Goal: Check status

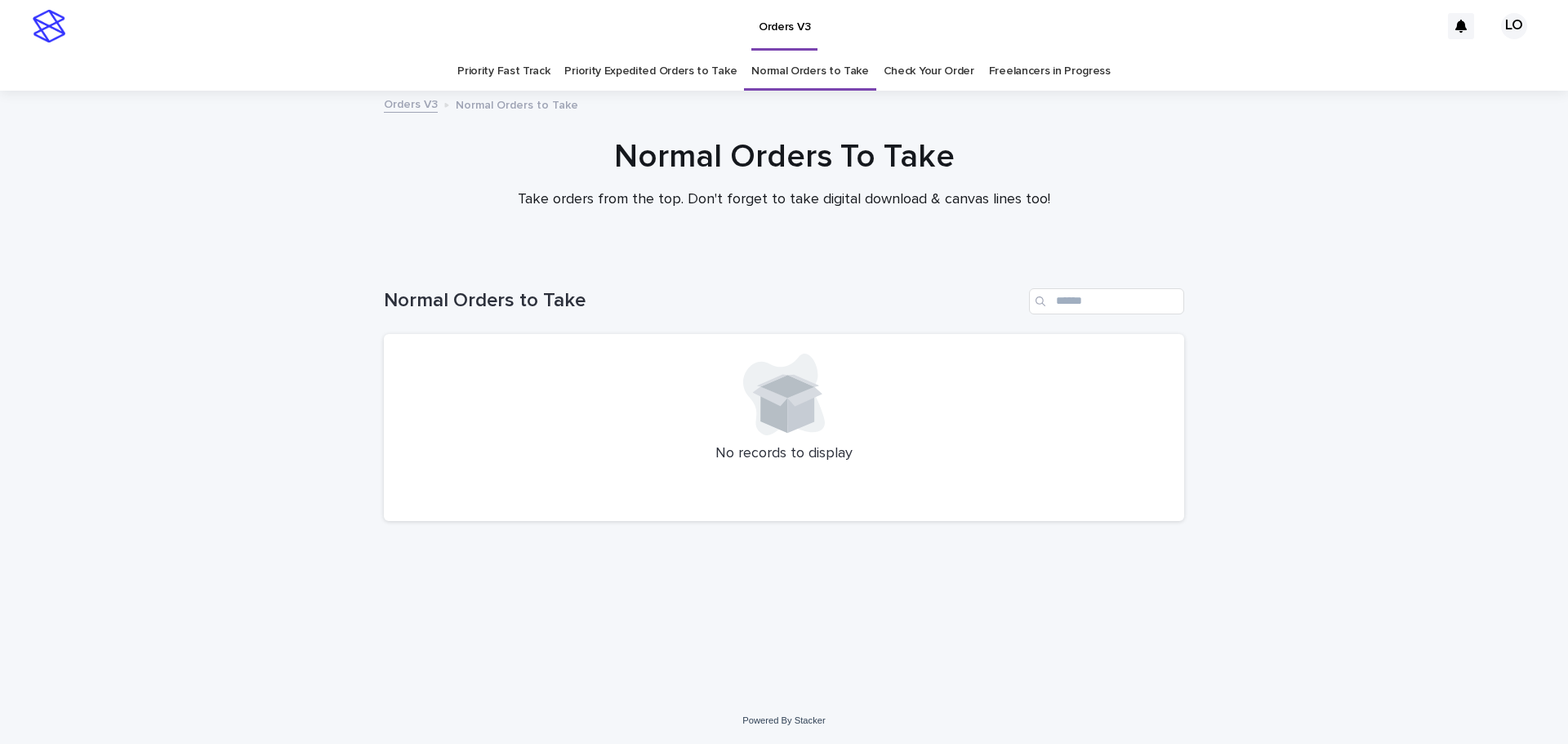
click at [902, 85] on link "Check Your Order" at bounding box center [928, 71] width 90 height 38
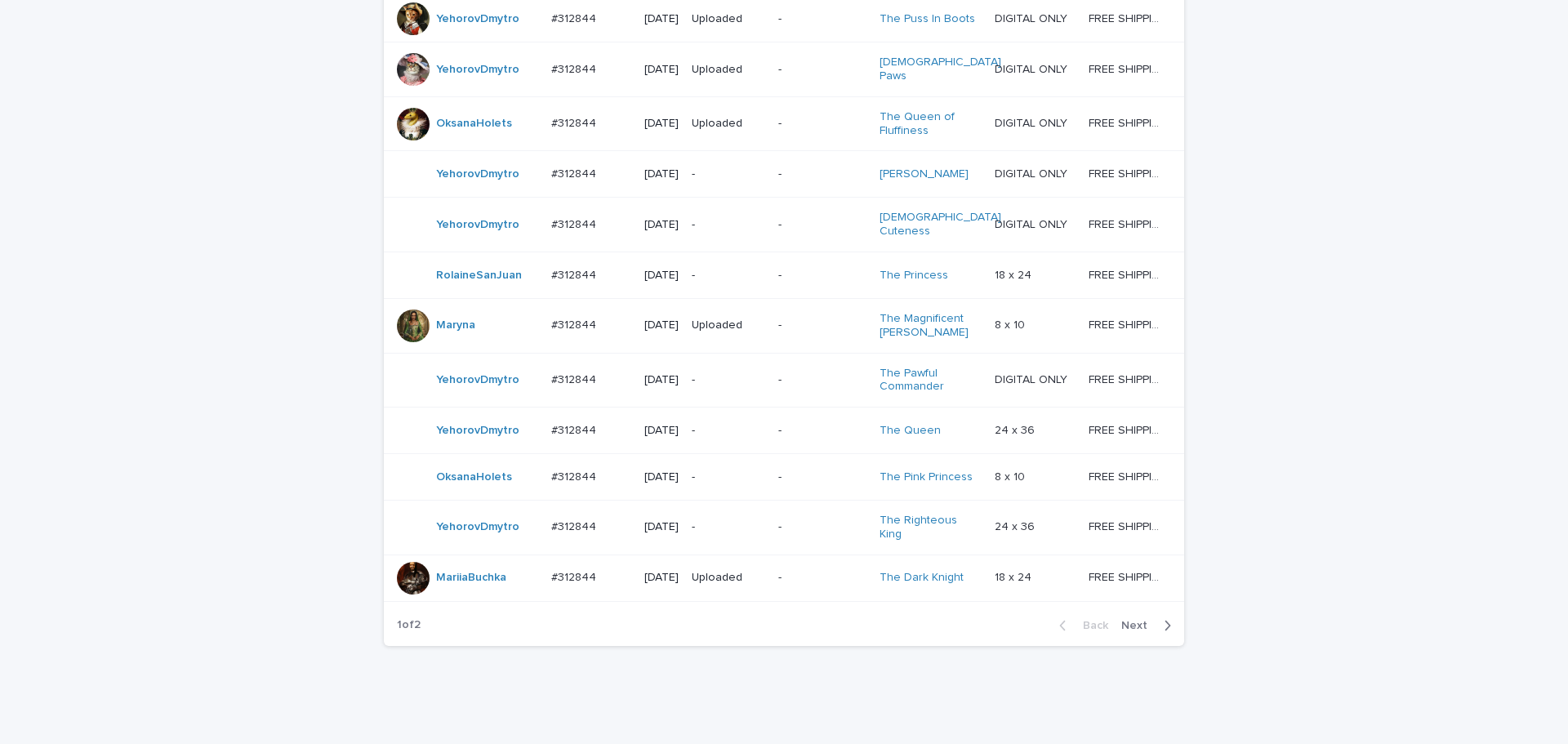
scroll to position [1388, 0]
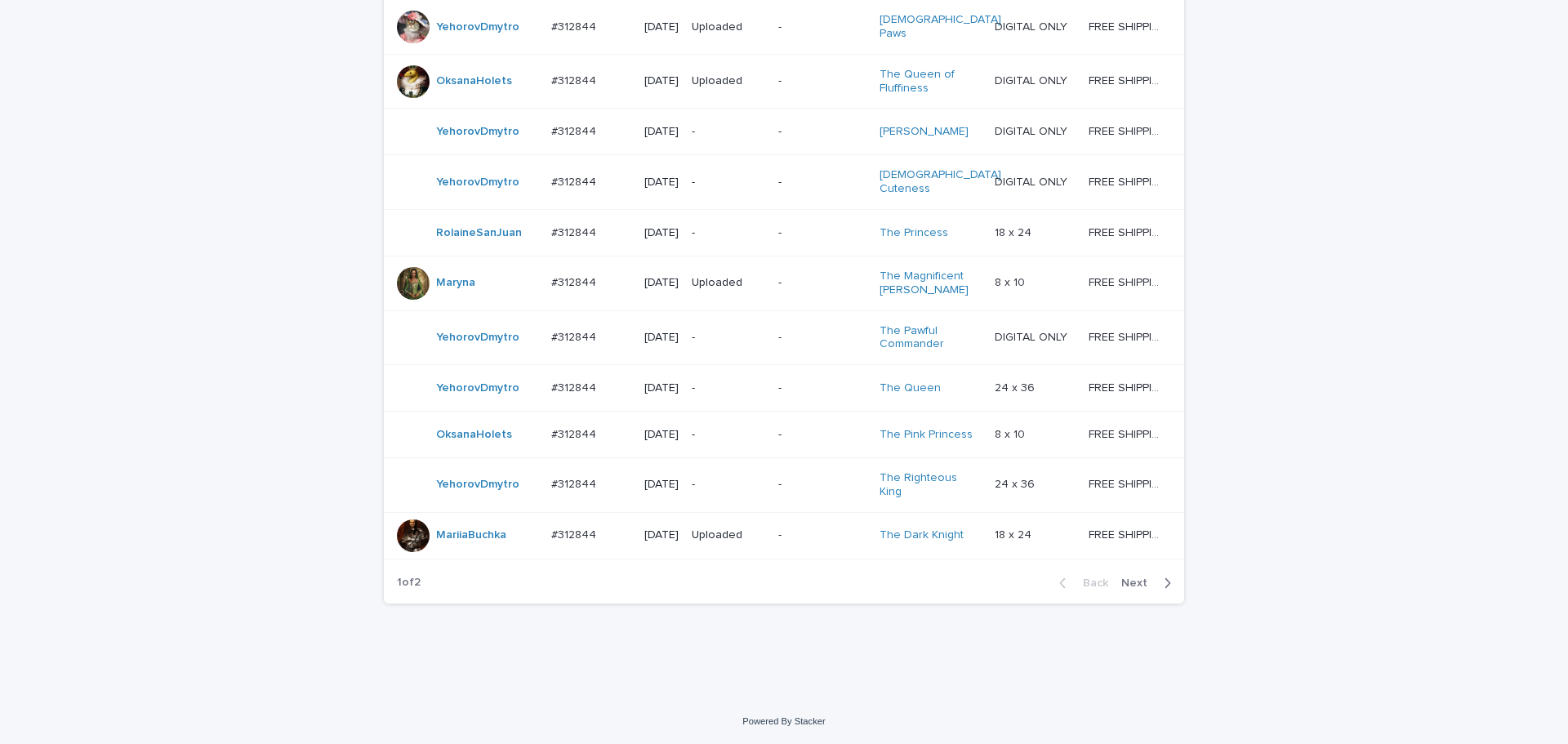
click at [1131, 588] on span "Next" at bounding box center [1139, 582] width 36 height 12
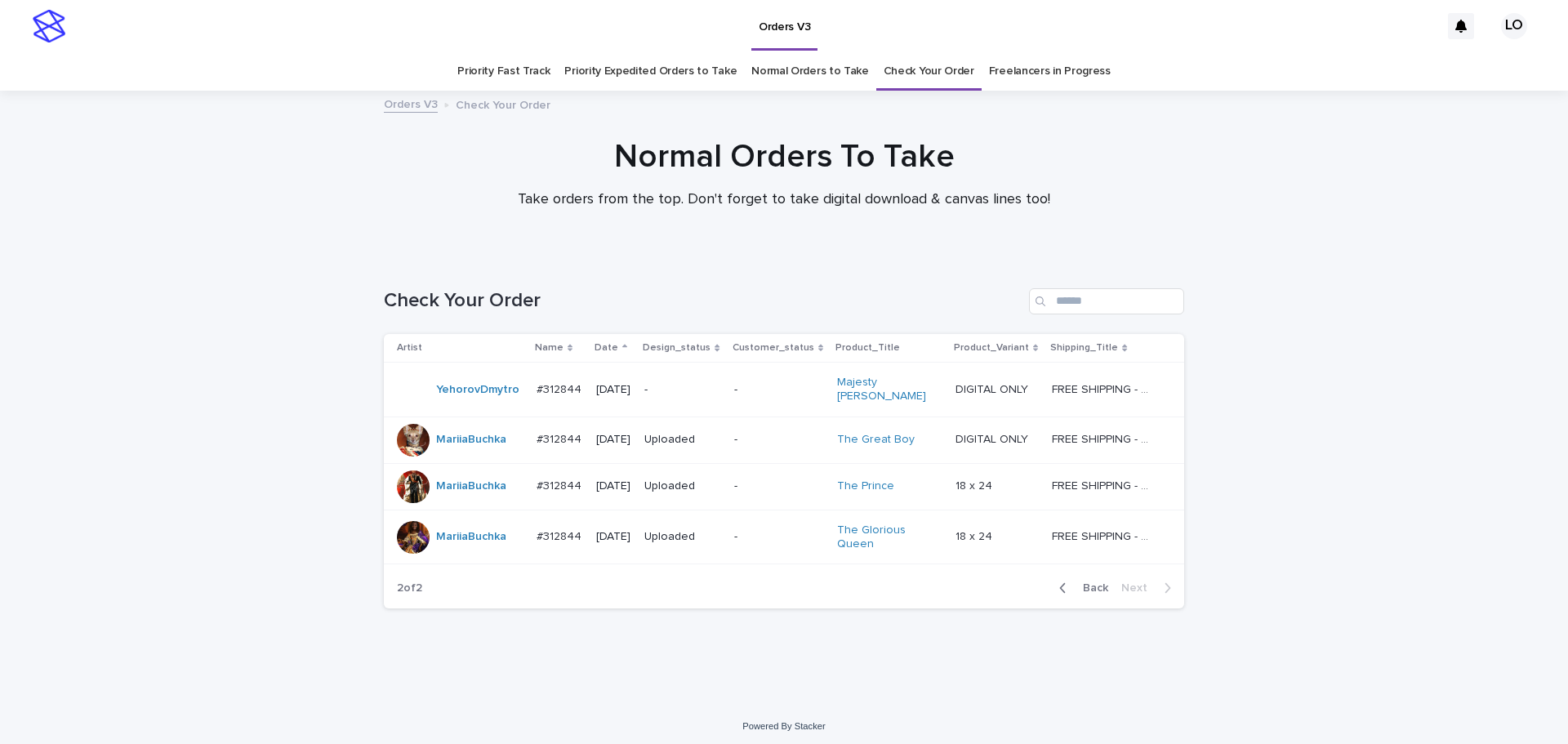
click at [1101, 582] on span "Back" at bounding box center [1090, 587] width 35 height 12
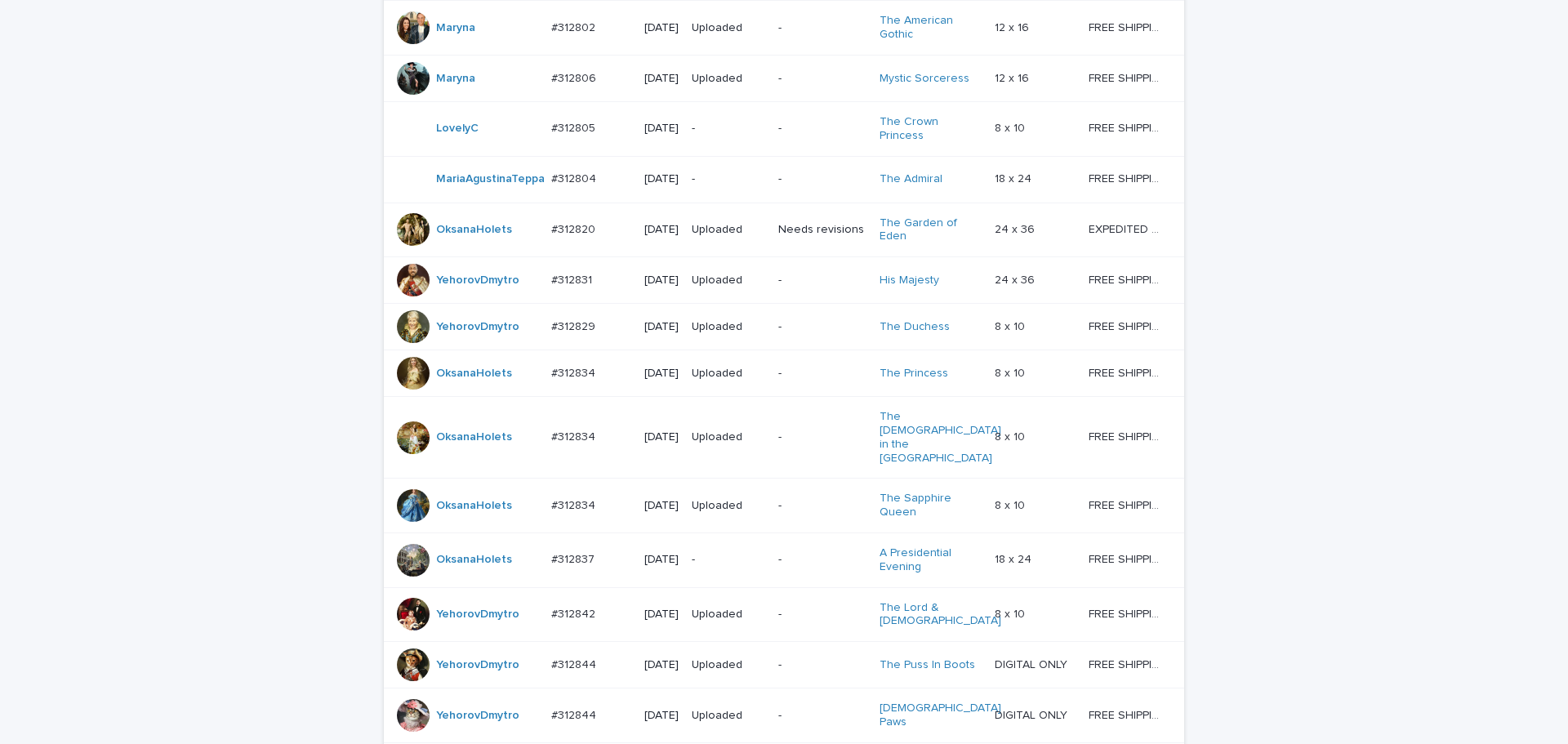
scroll to position [734, 0]
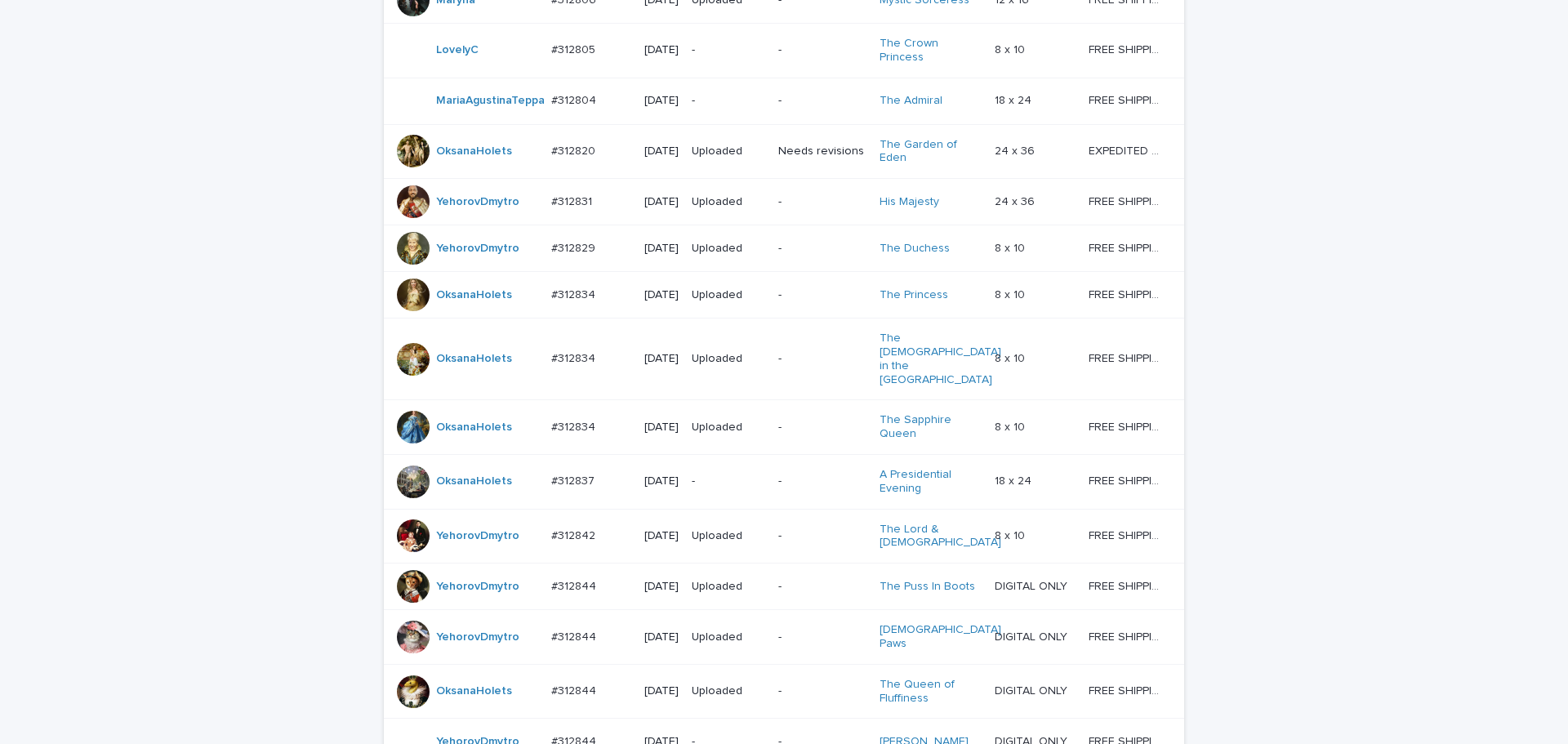
click at [751, 67] on td "-" at bounding box center [728, 50] width 87 height 55
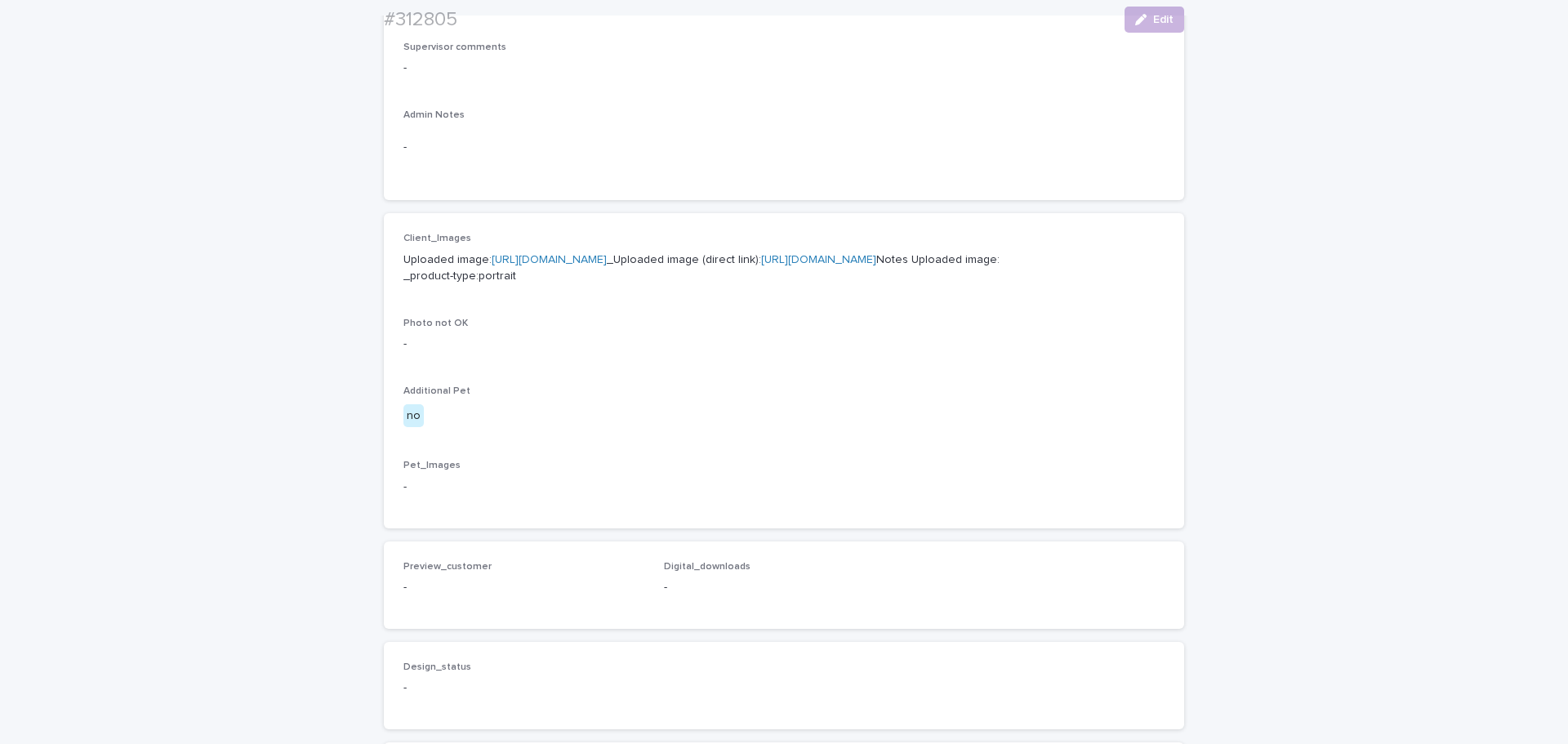
scroll to position [653, 0]
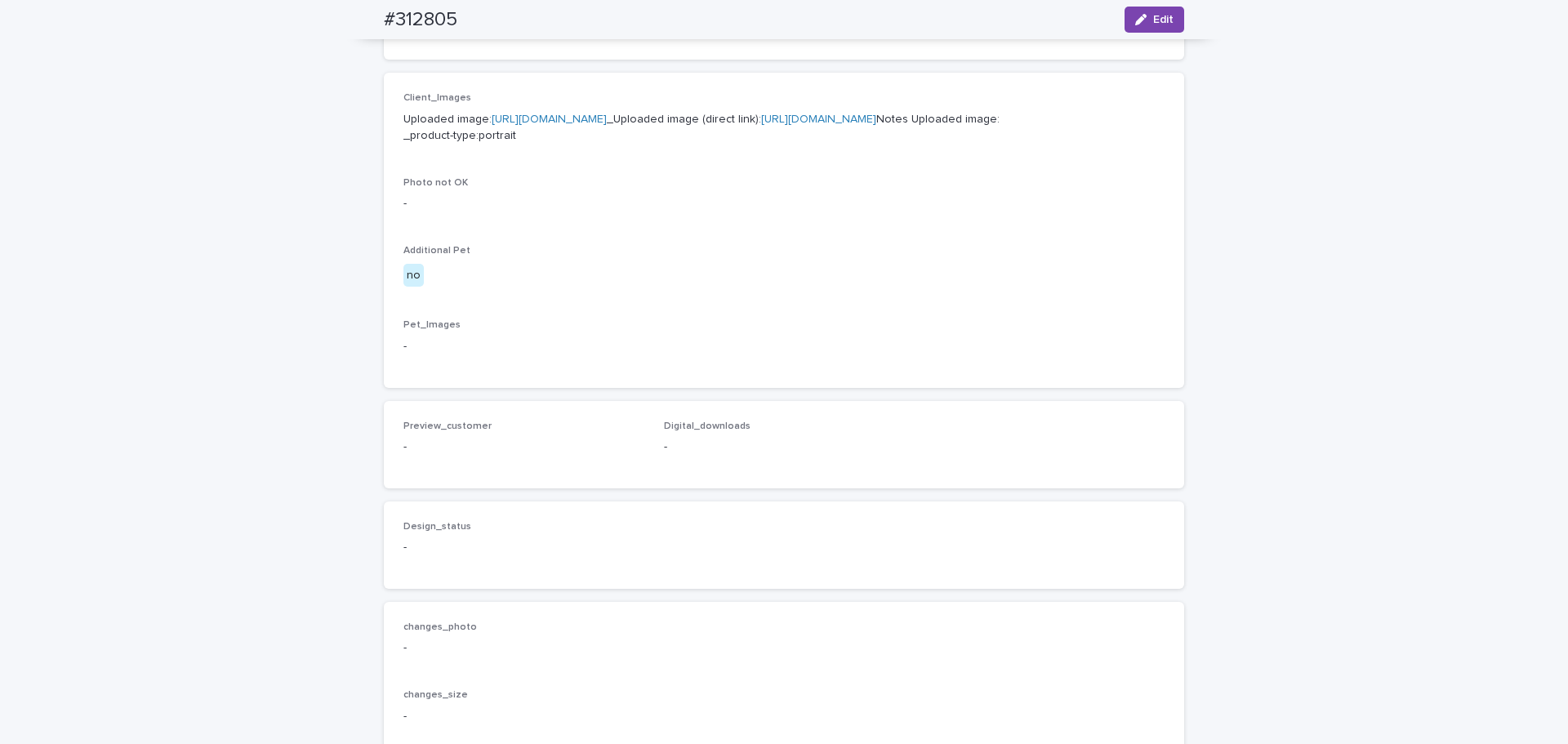
click at [607, 113] on link "[URL][DOMAIN_NAME]" at bounding box center [549, 119] width 115 height 12
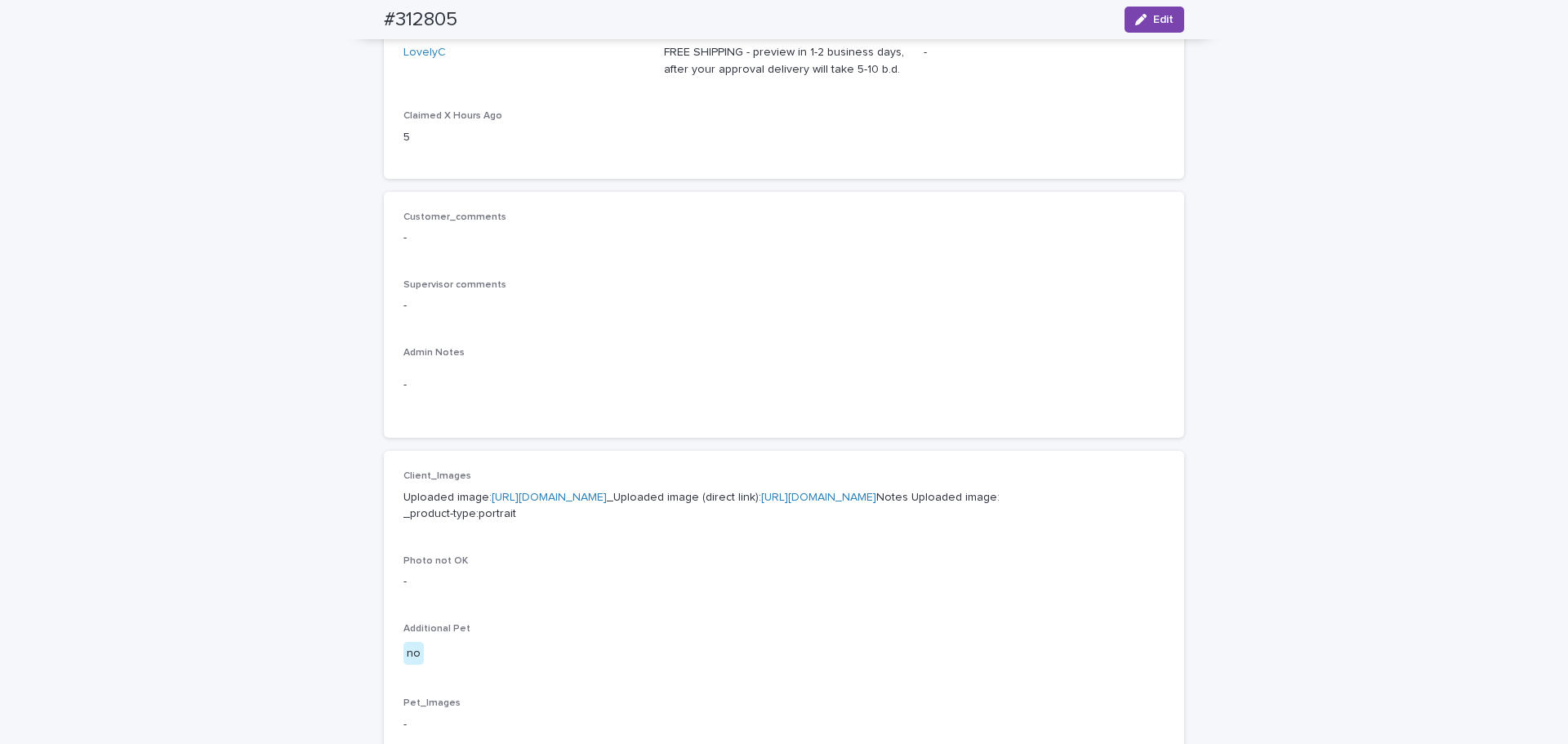
scroll to position [0, 0]
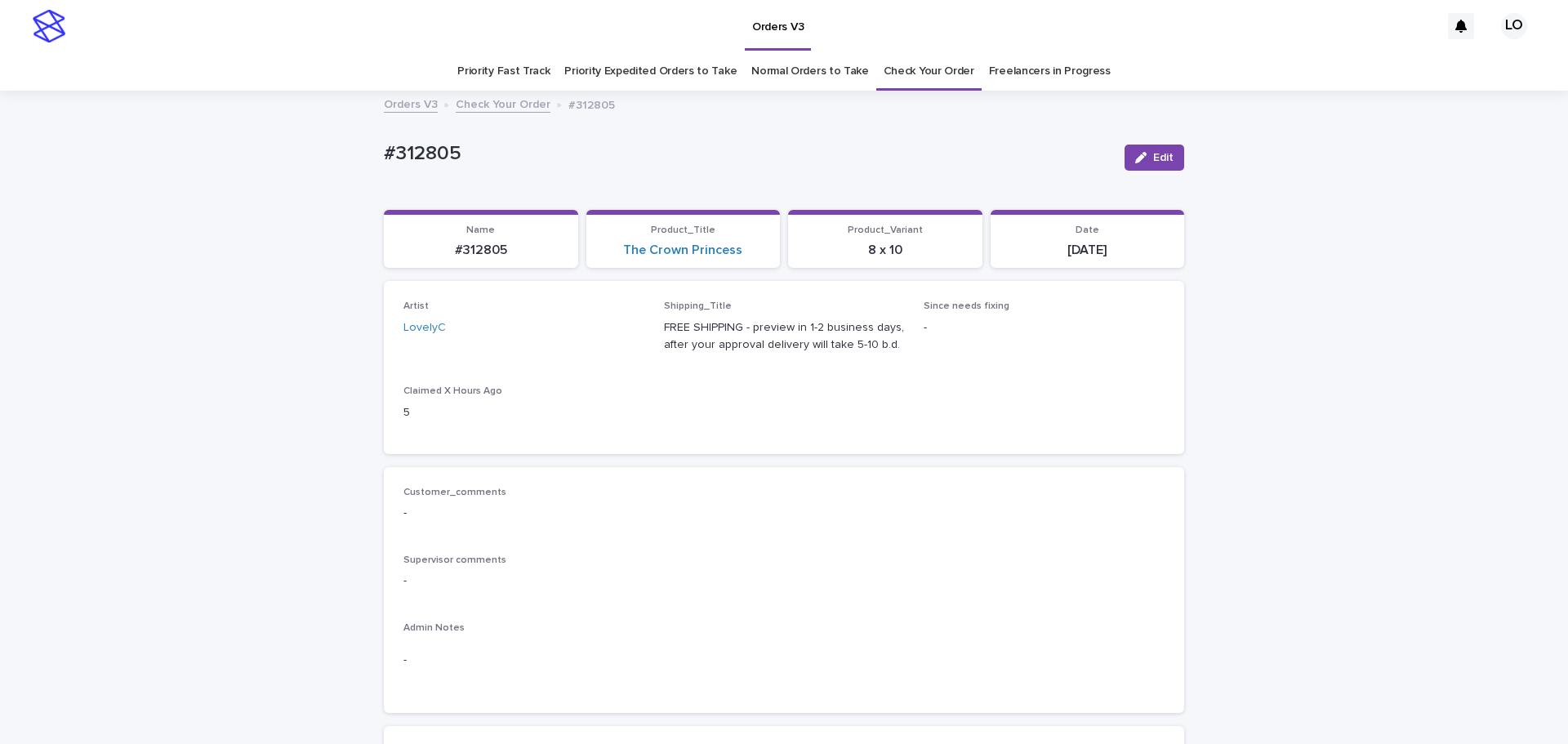
click at [782, 67] on link "Normal Orders to Take" at bounding box center [810, 71] width 118 height 38
